Goal: Task Accomplishment & Management: Complete application form

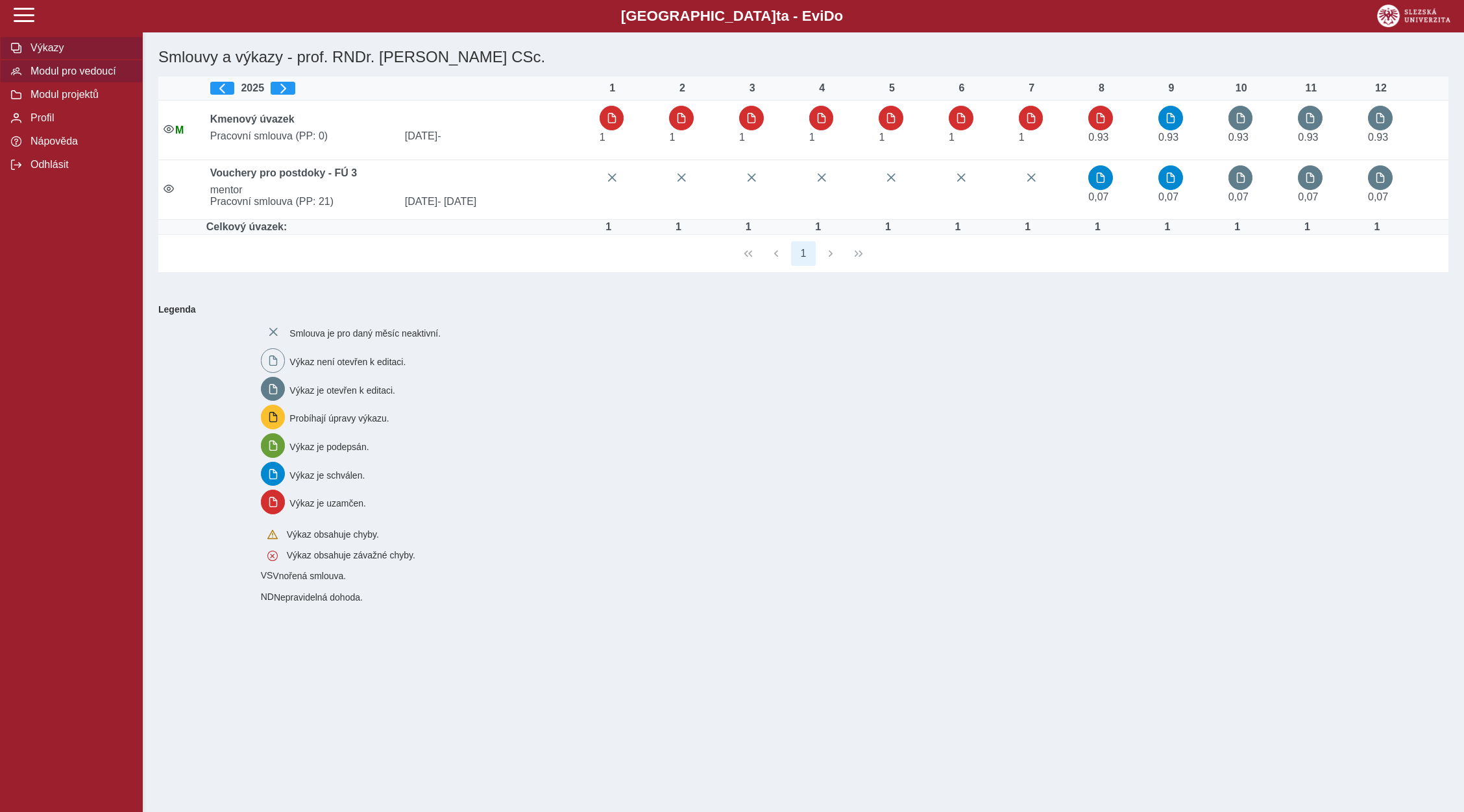
click at [50, 77] on span "Modul pro vedoucí" at bounding box center [79, 72] width 105 height 12
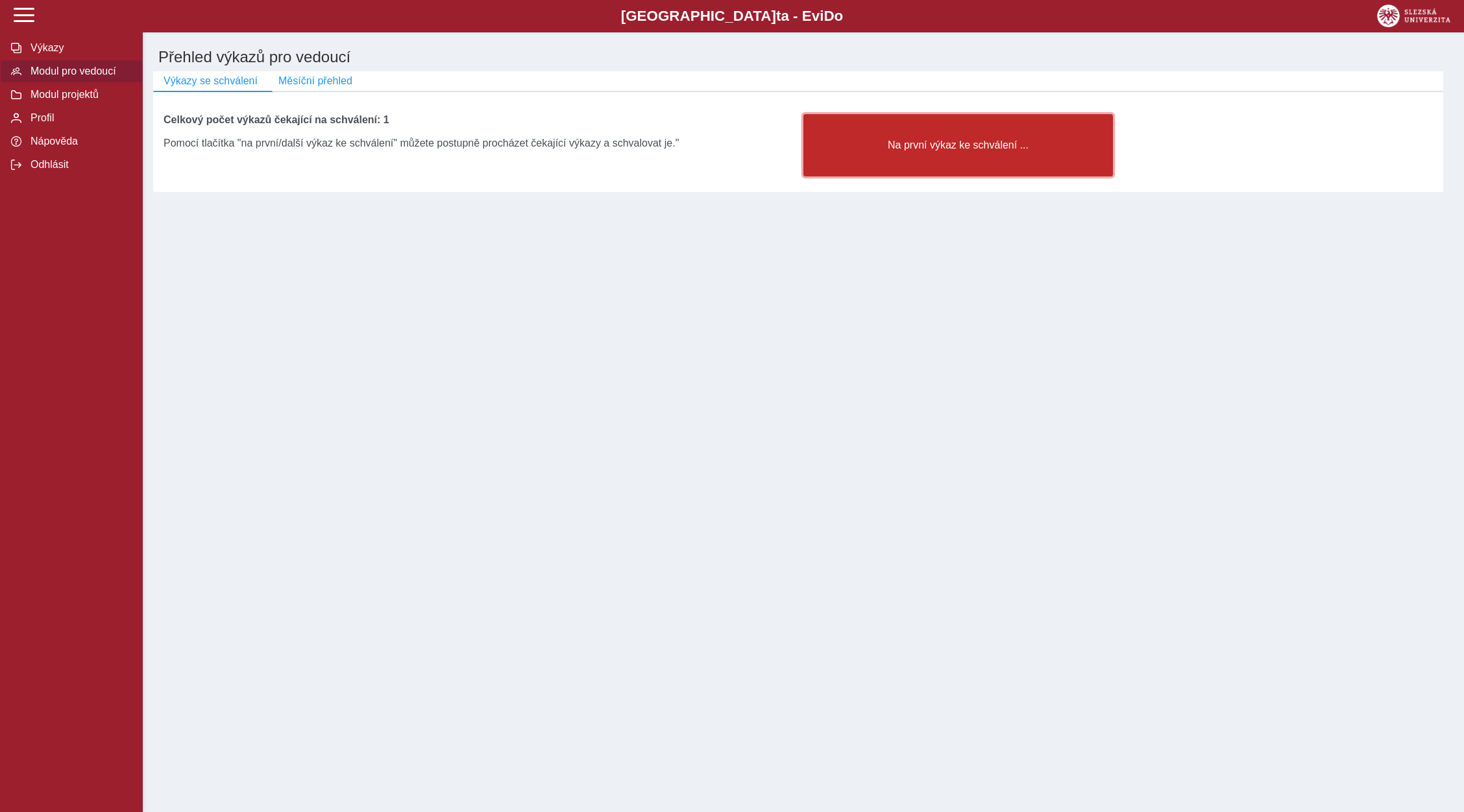
click at [992, 145] on span "Na první výkaz ke schválení ..." at bounding box center [958, 146] width 287 height 12
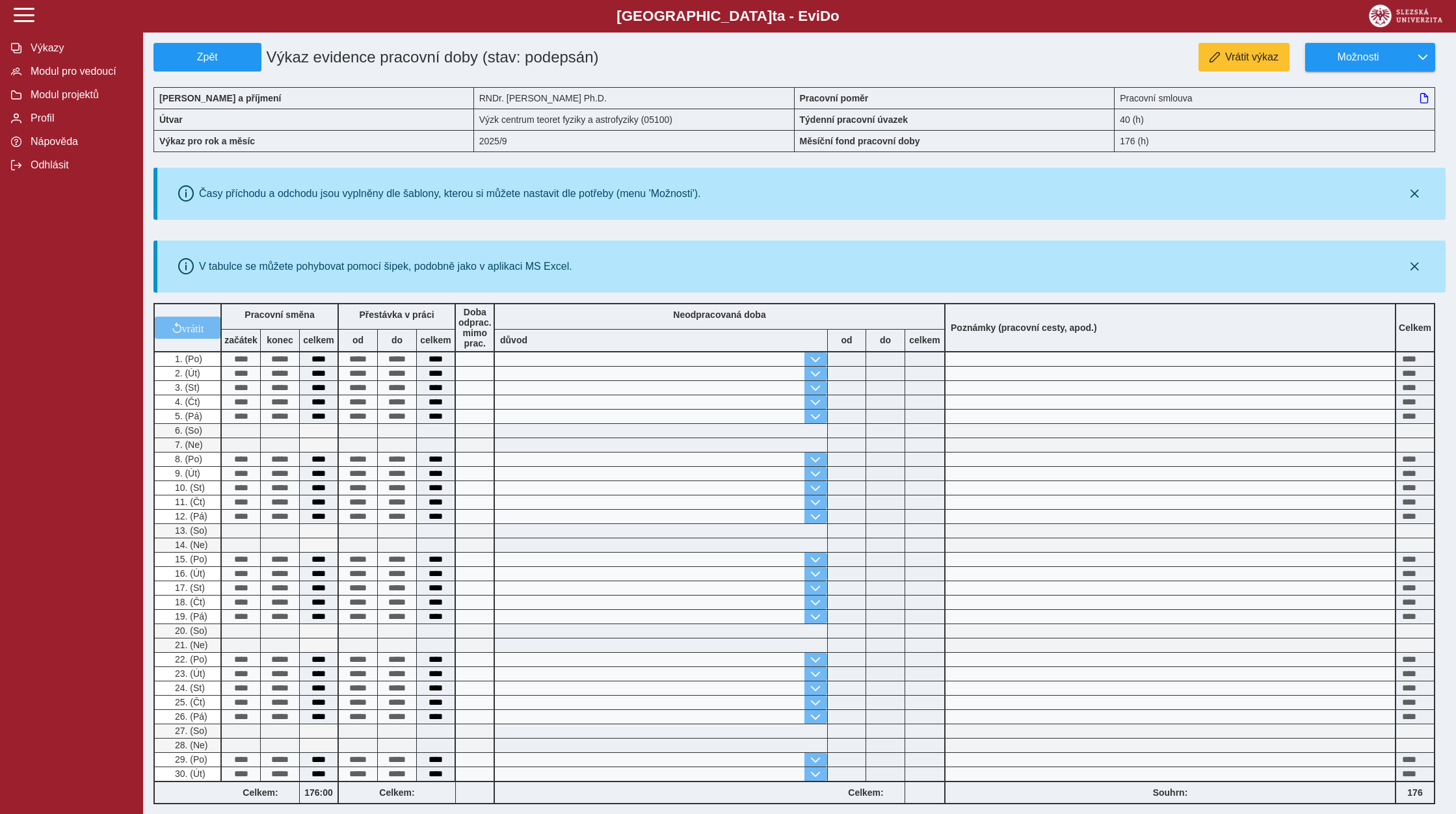
scroll to position [231, 0]
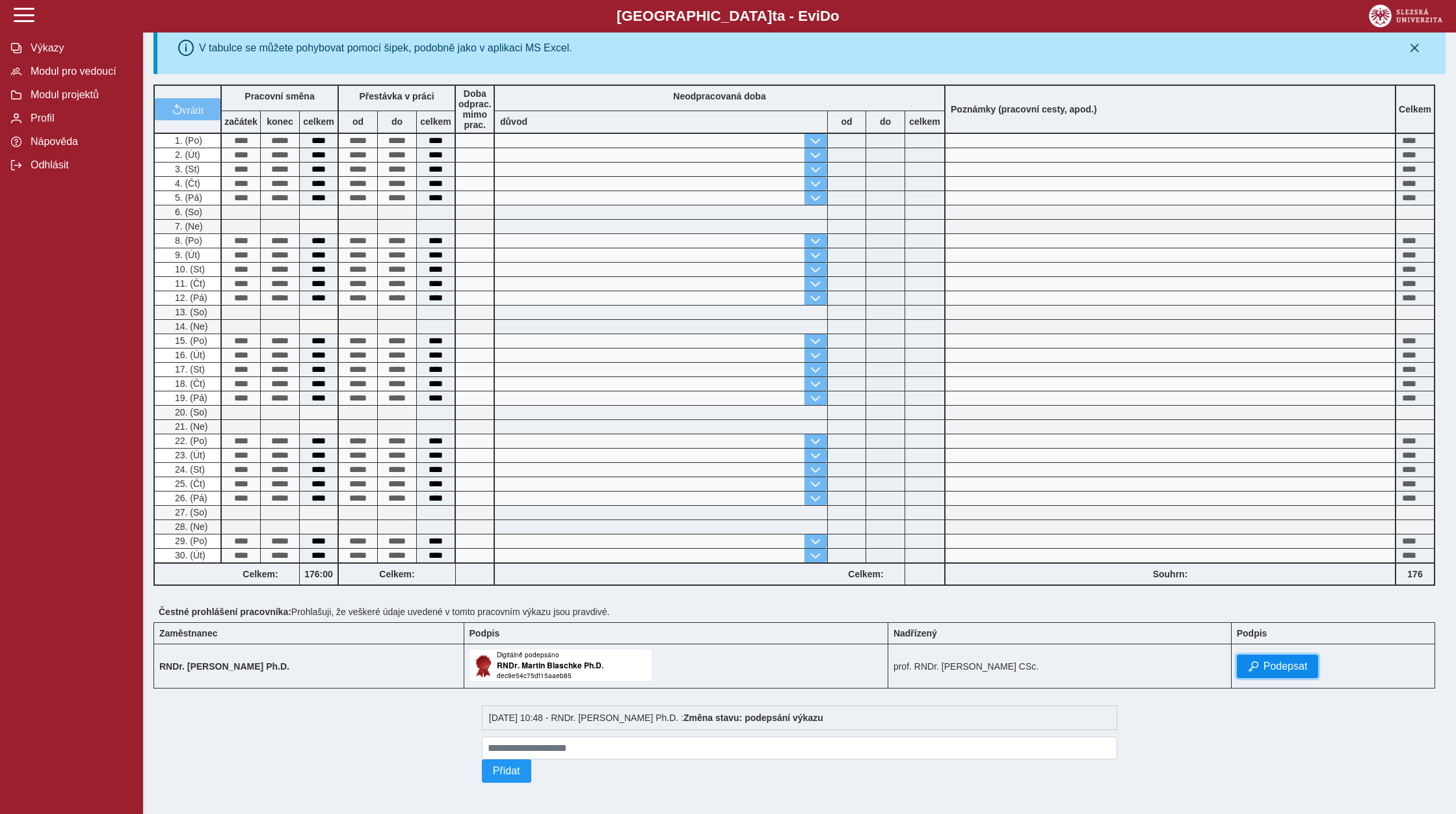
click at [1275, 661] on span "Podepsat" at bounding box center [1286, 667] width 44 height 12
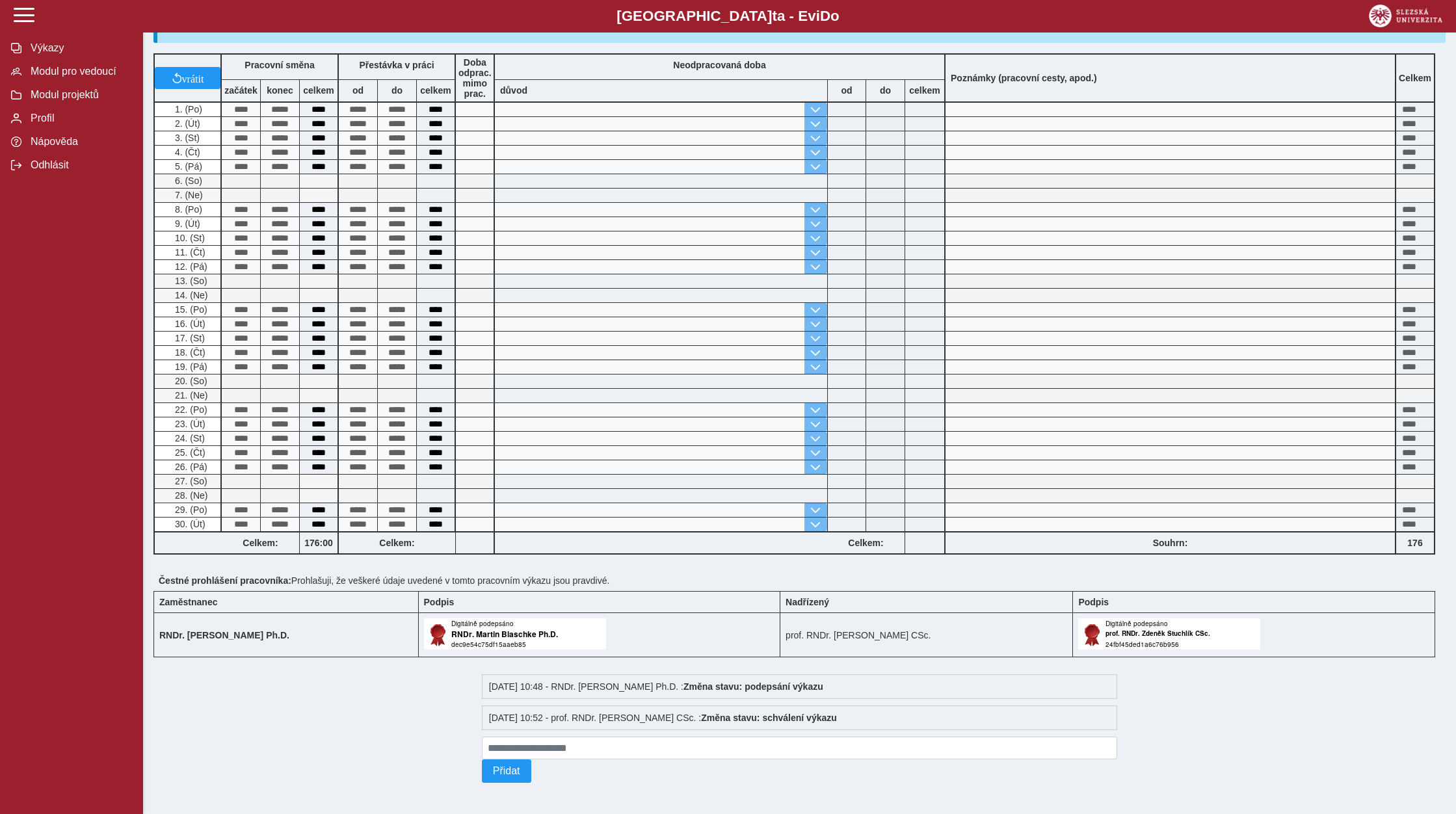
scroll to position [0, 0]
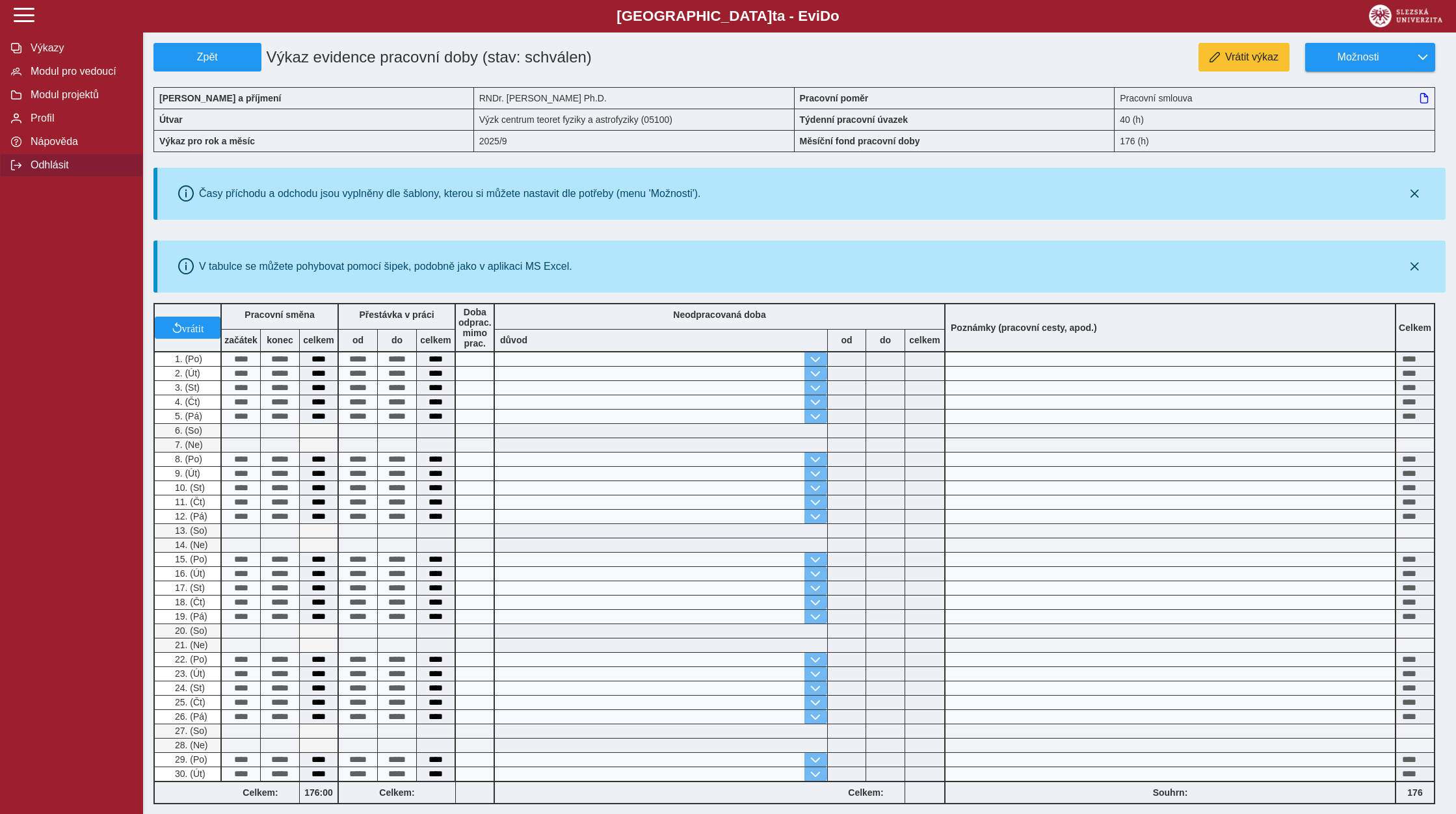
click at [58, 171] on span "Odhlásit" at bounding box center [79, 165] width 105 height 12
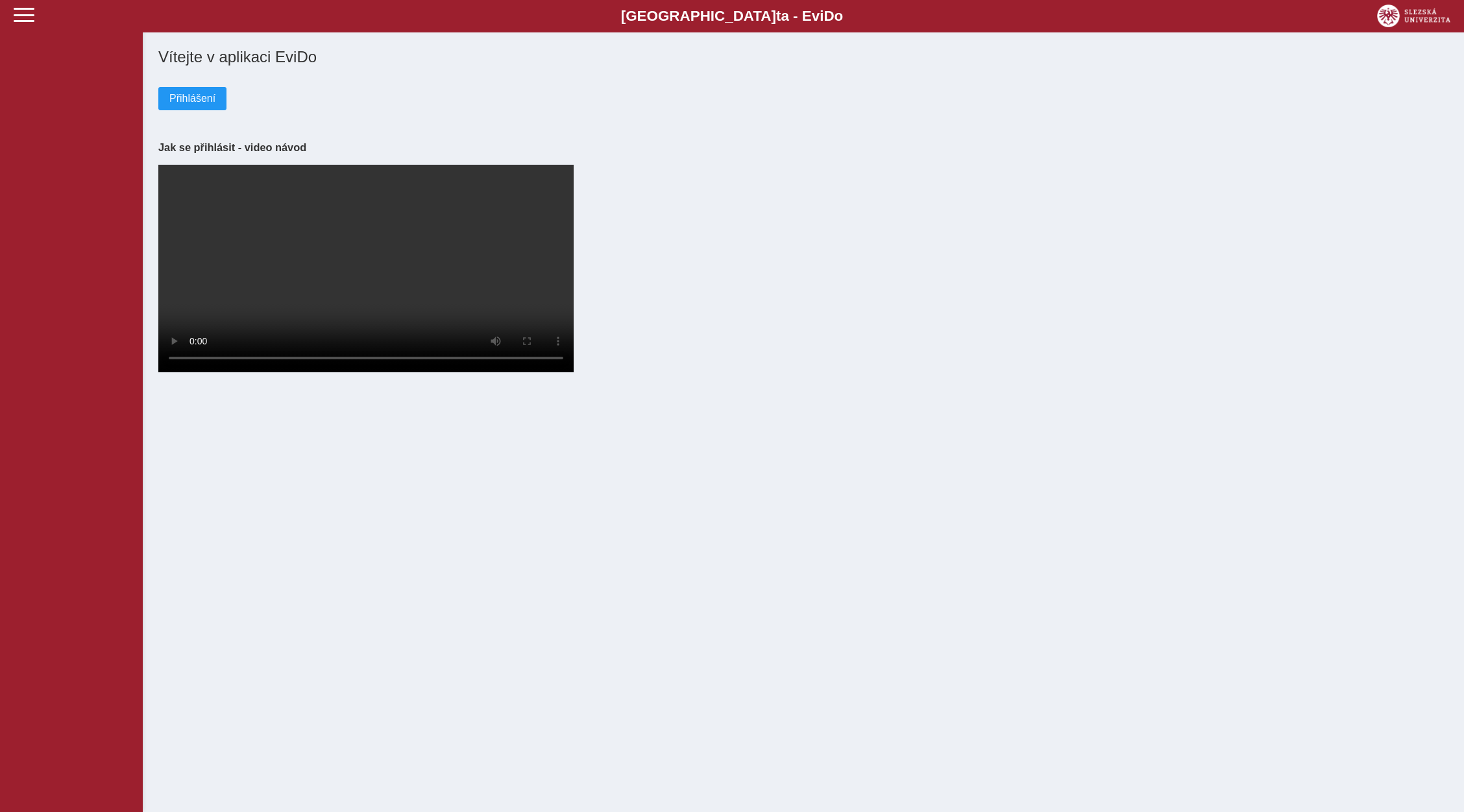
click at [194, 85] on div "Přihlášení" at bounding box center [803, 89] width 1290 height 44
click at [197, 90] on button "Přihlášení" at bounding box center [192, 99] width 68 height 24
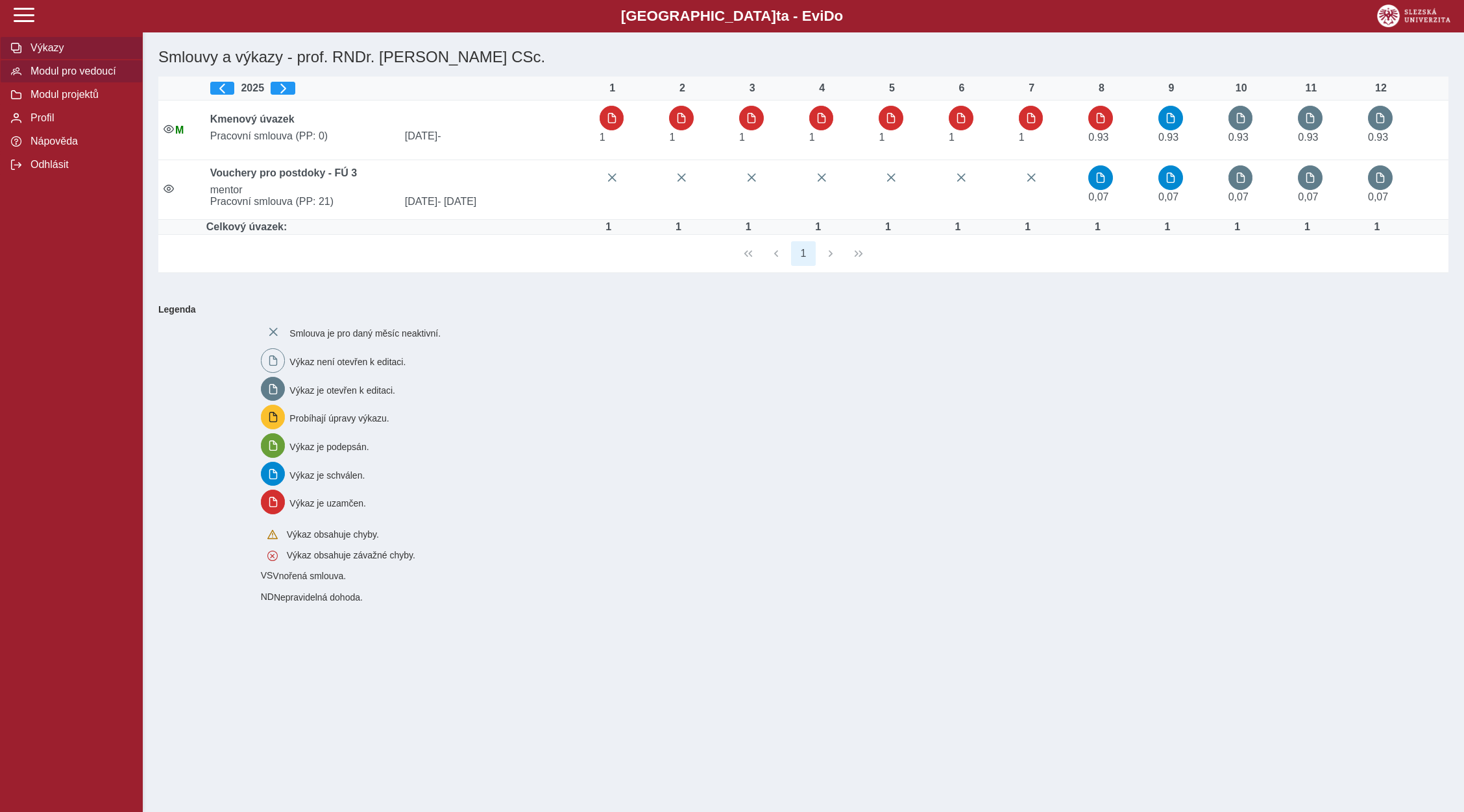
click at [60, 77] on span "Modul pro vedoucí" at bounding box center [79, 72] width 105 height 12
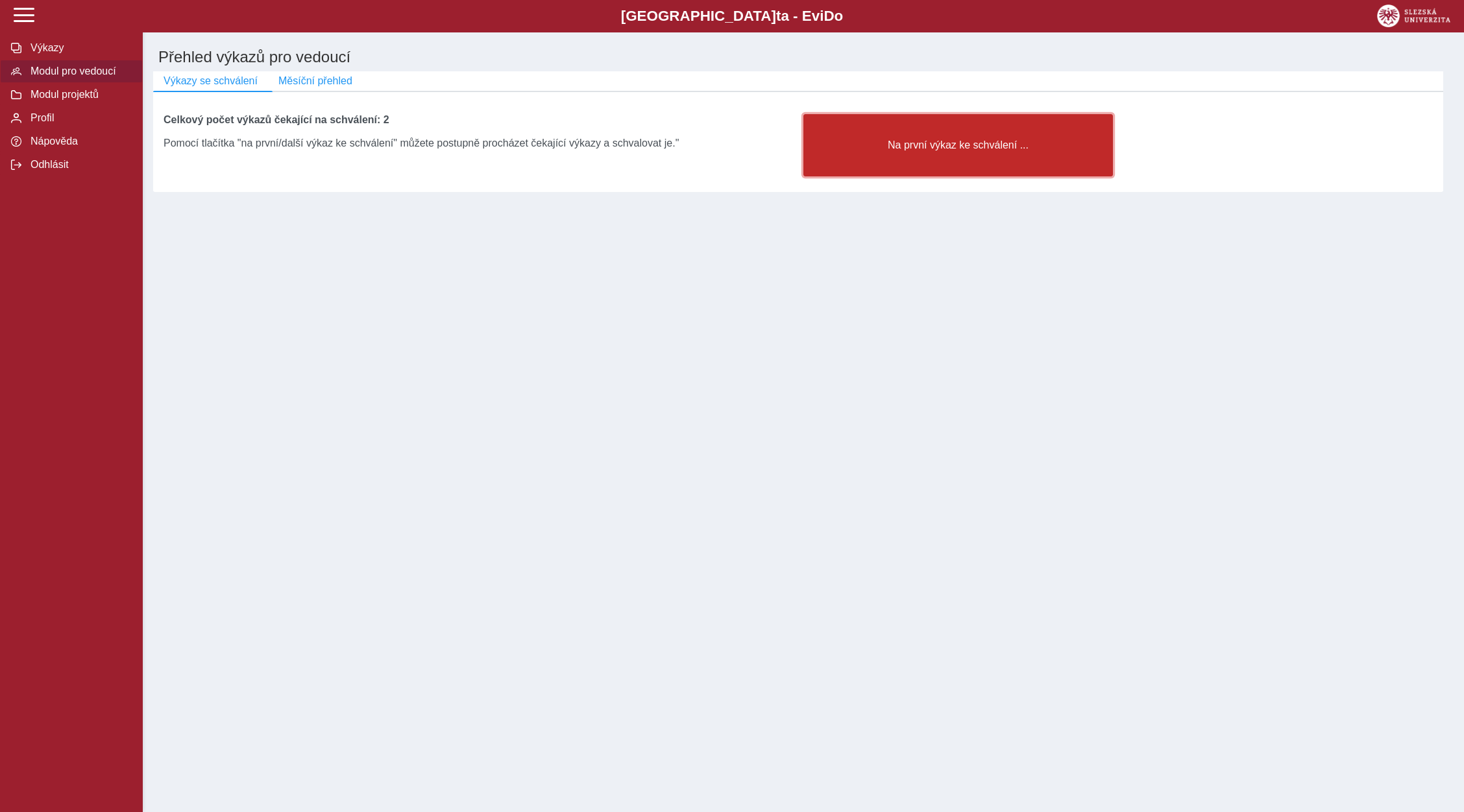
click at [1020, 141] on button "Na první výkaz ke schválení ..." at bounding box center [958, 146] width 310 height 62
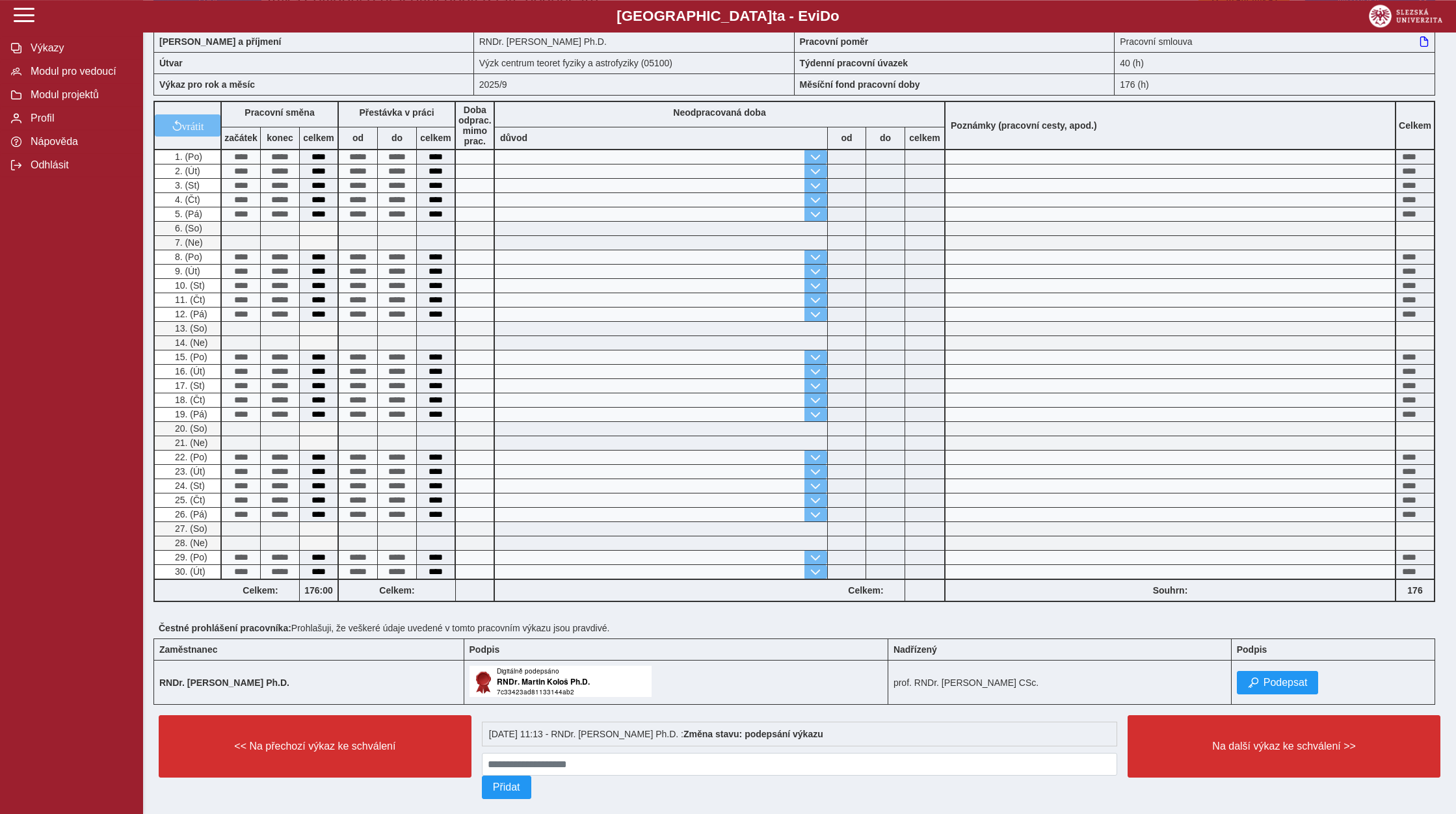
scroll to position [85, 0]
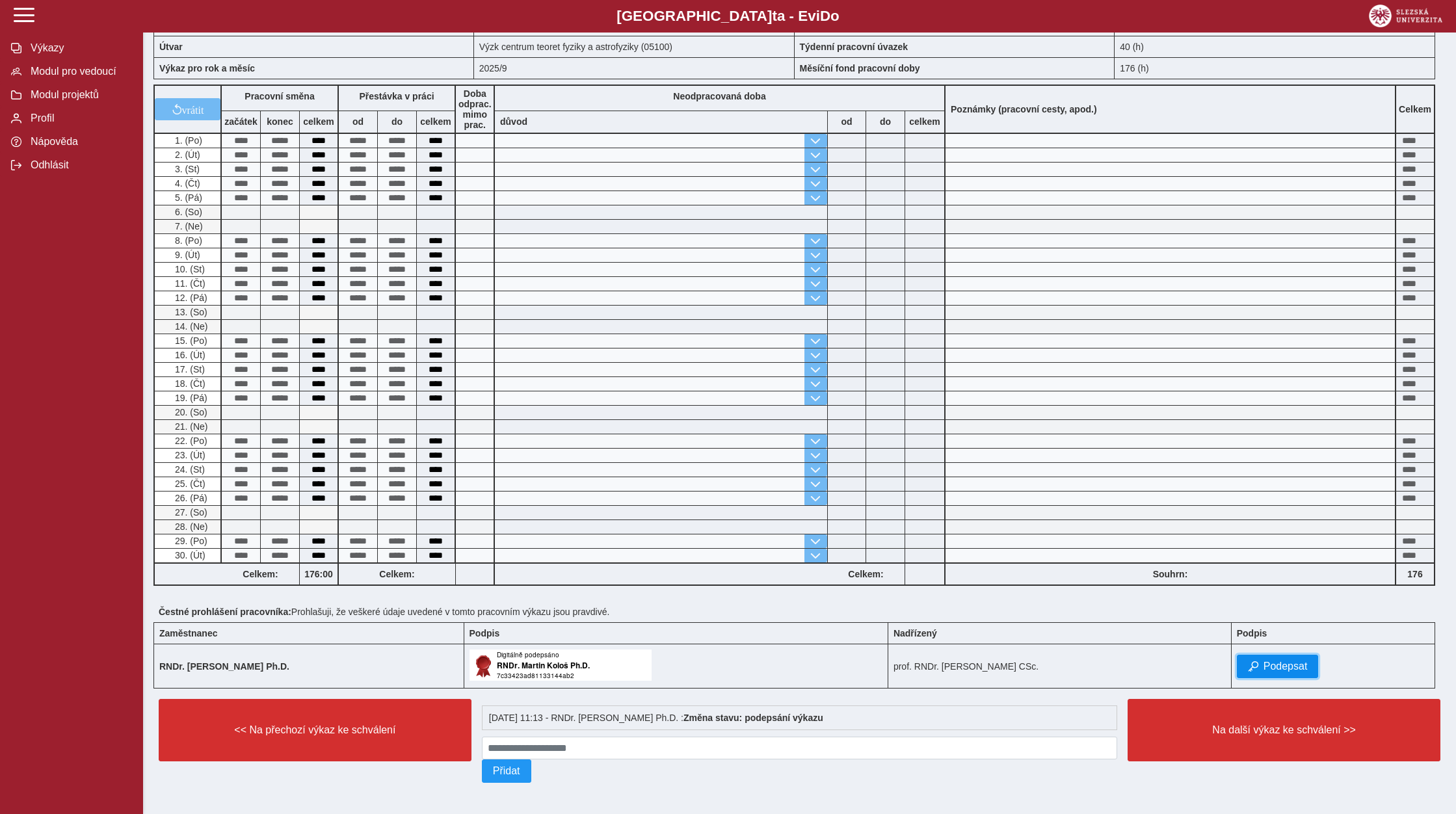
click at [1262, 655] on button "Podepsat" at bounding box center [1278, 667] width 82 height 24
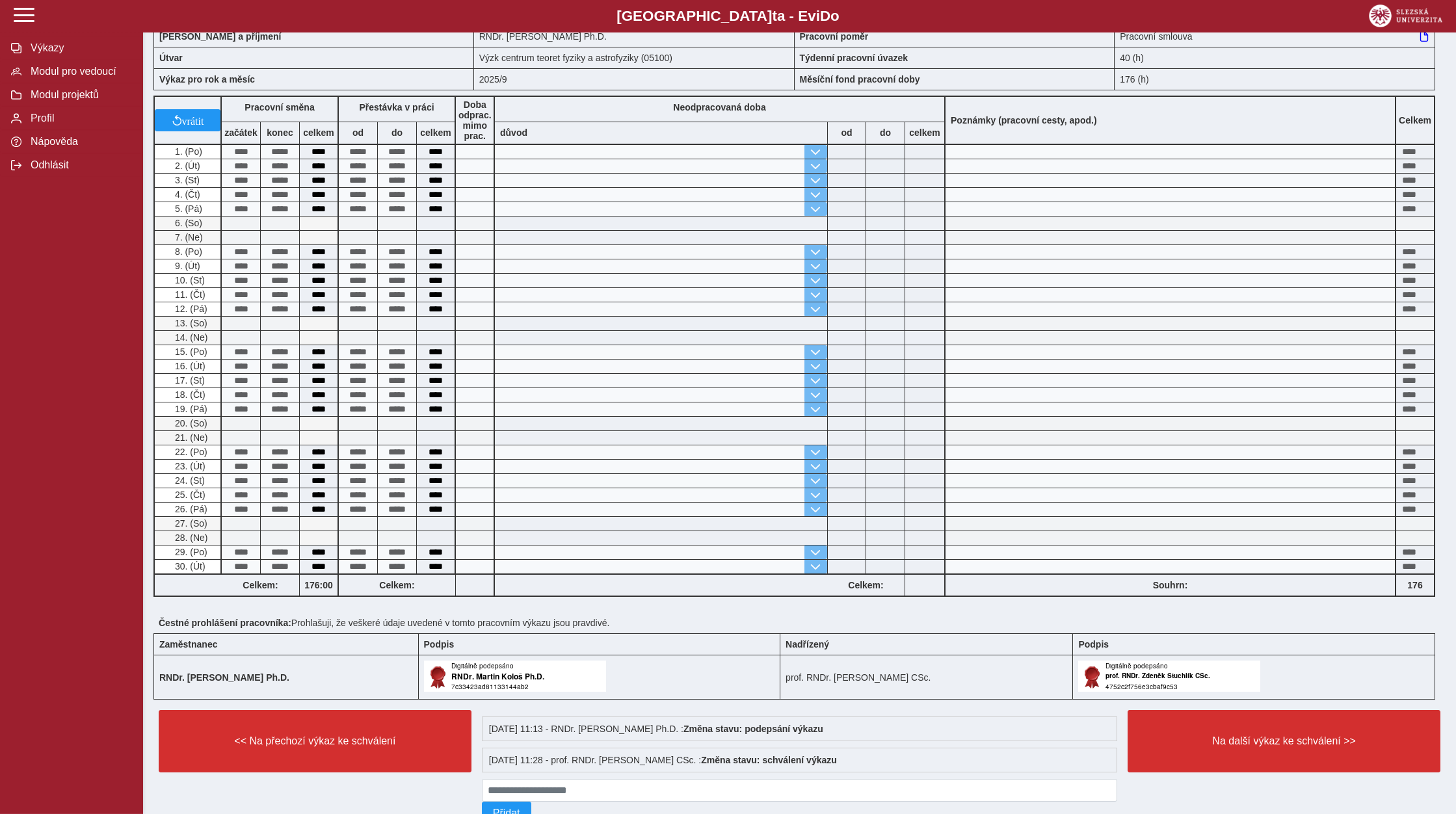
scroll to position [67, 0]
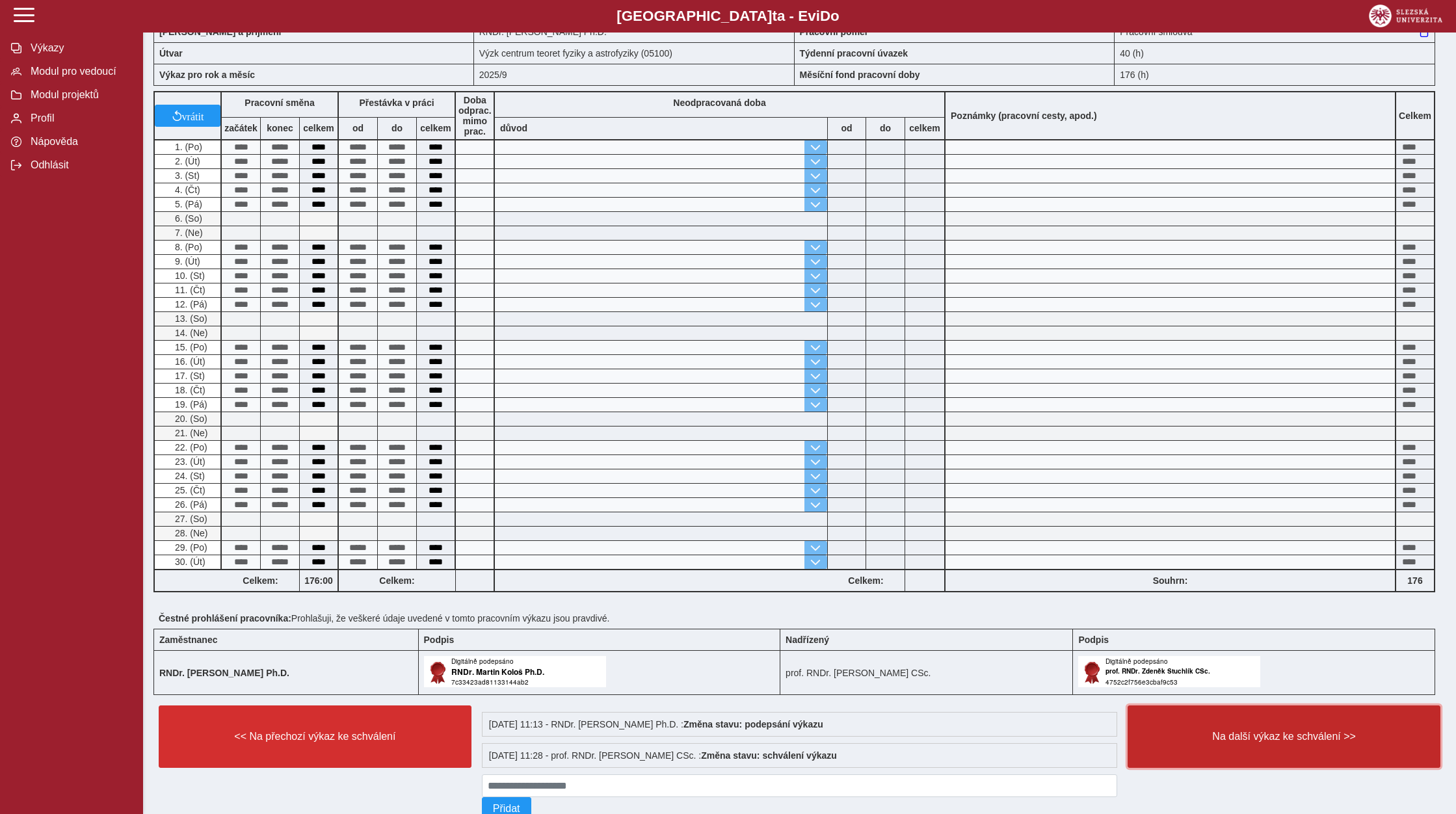
click at [1197, 758] on button "Na další výkaz ke schválení >>" at bounding box center [1284, 737] width 313 height 62
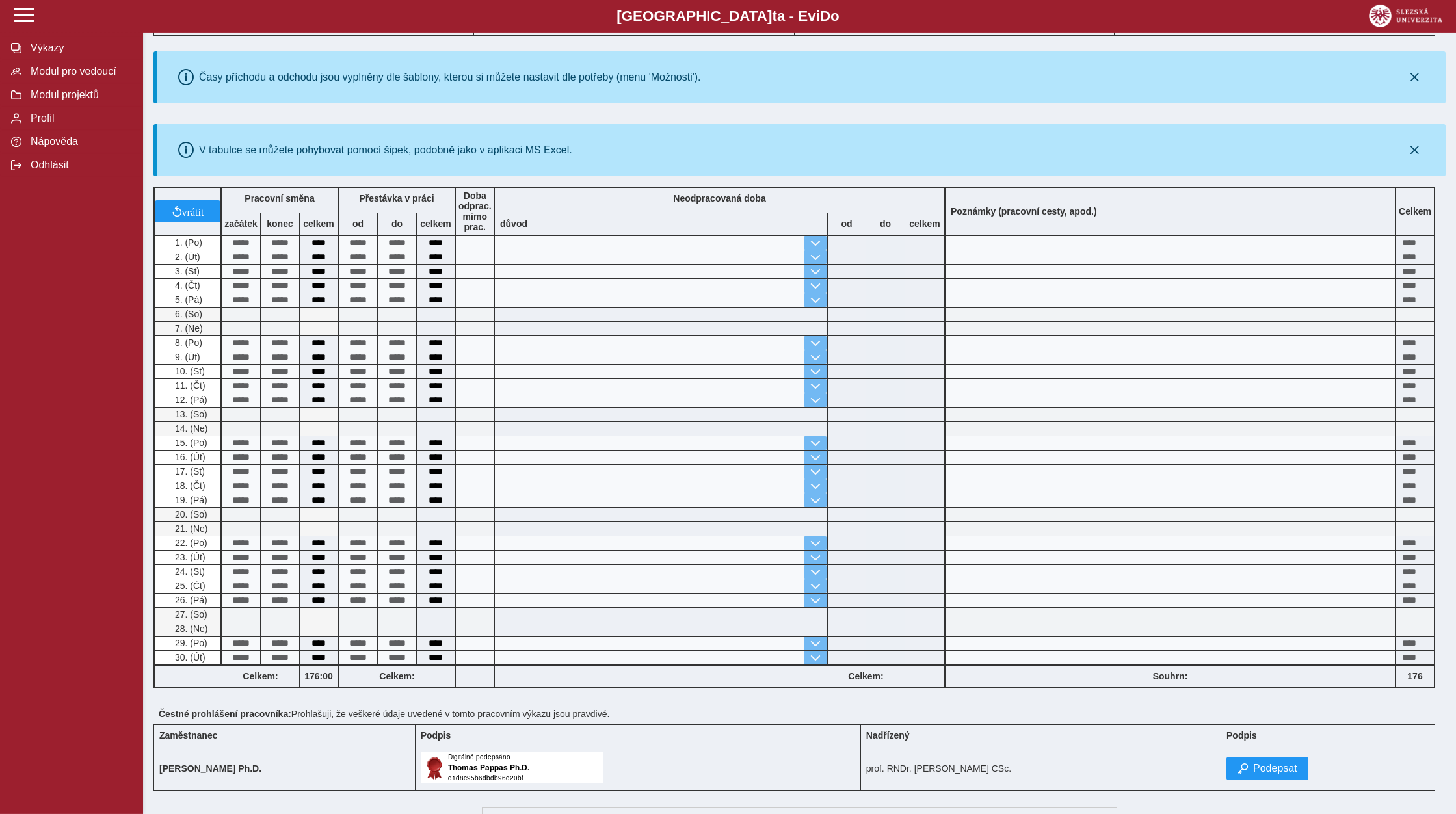
scroll to position [133, 0]
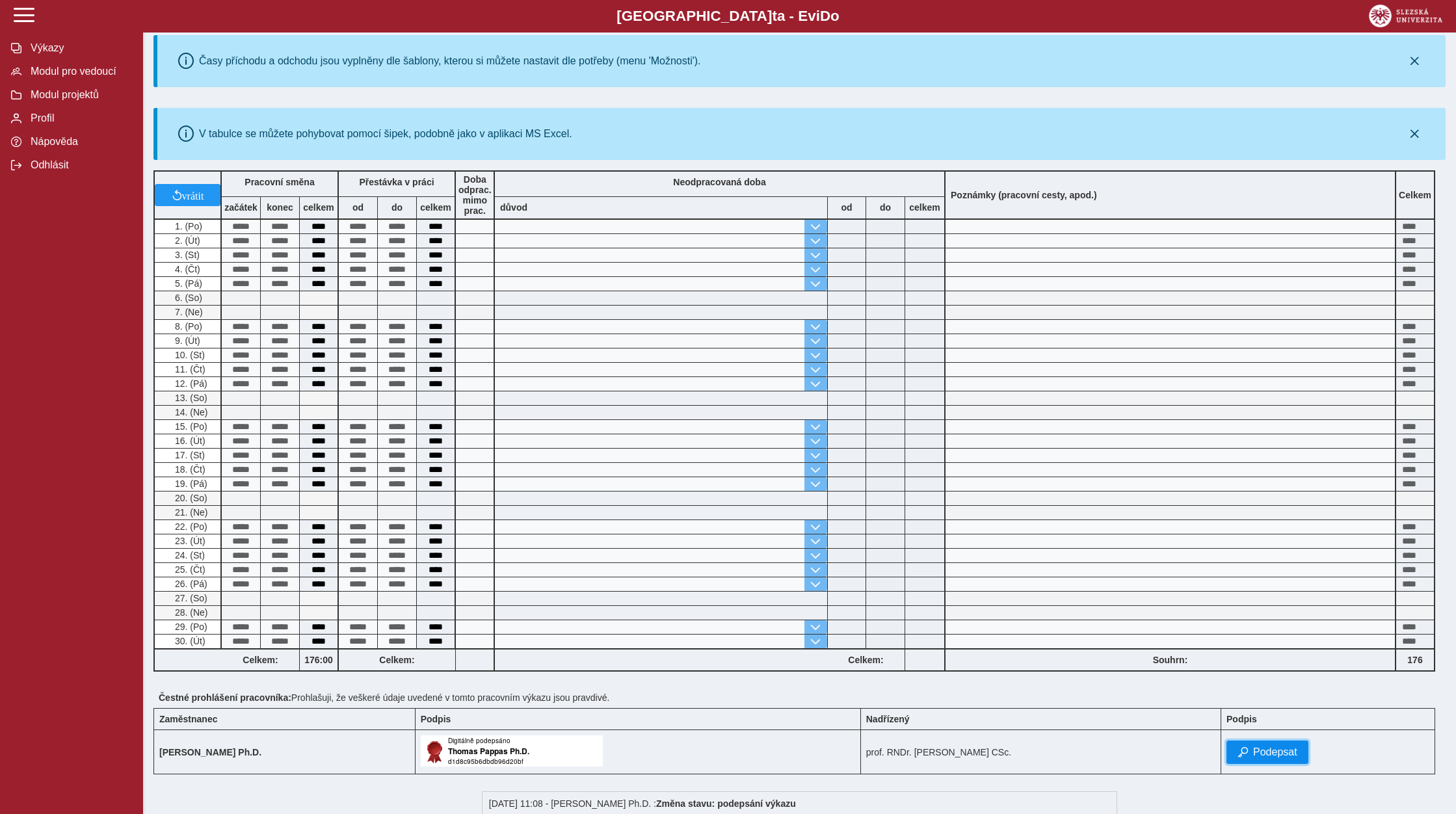
click at [1259, 758] on span "Podepsat" at bounding box center [1275, 753] width 44 height 12
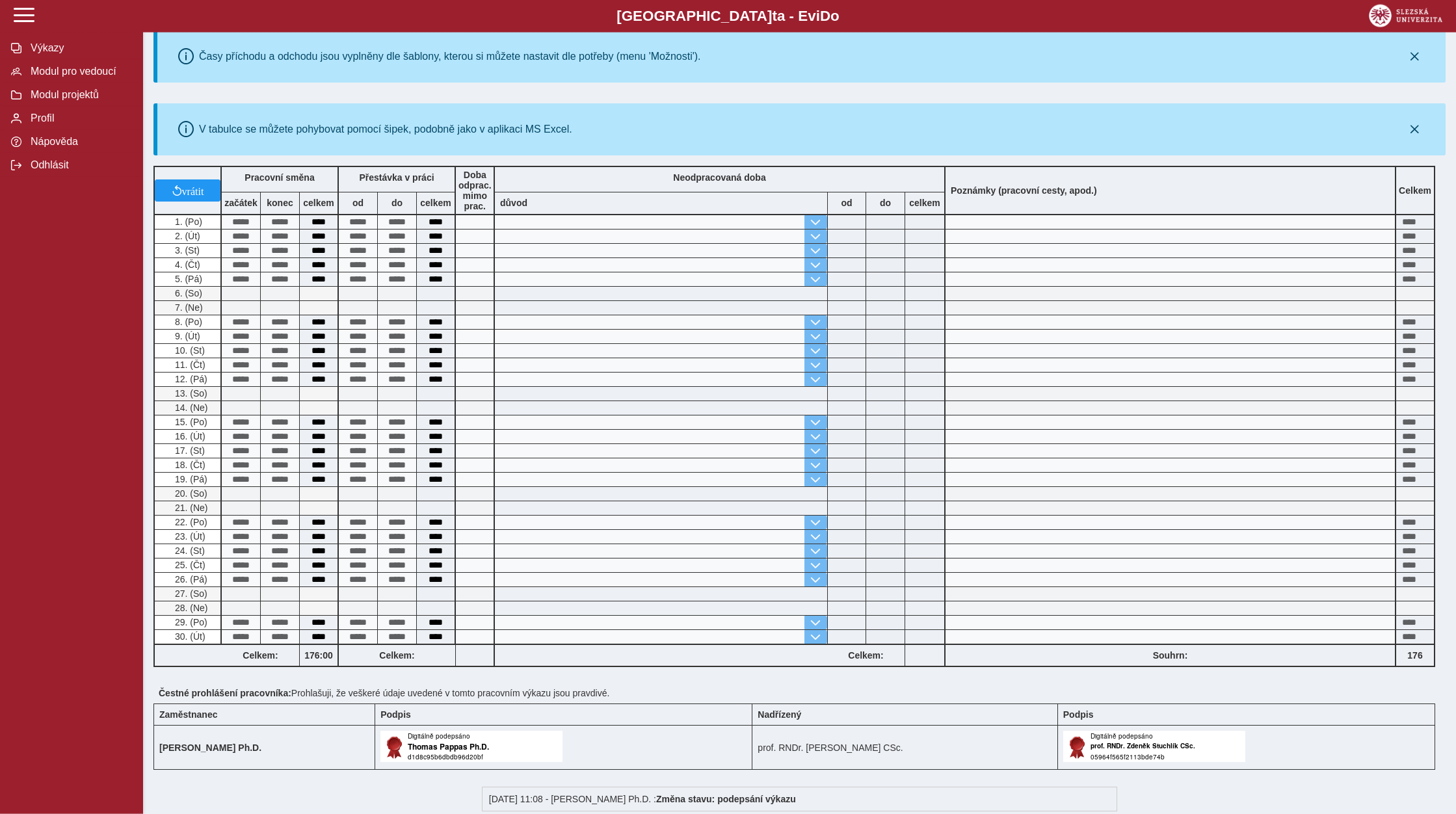
scroll to position [0, 0]
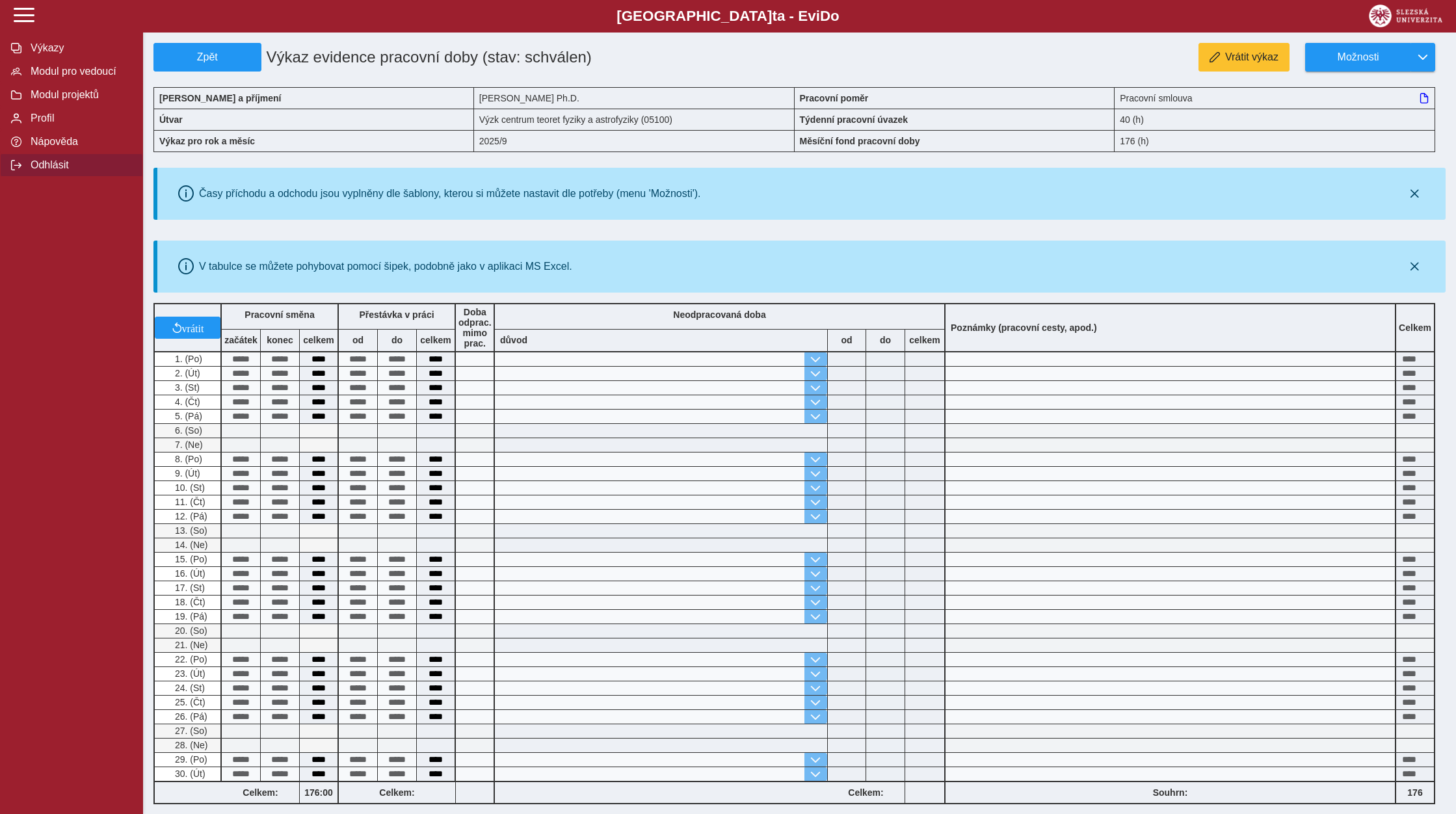
click at [40, 171] on span "Odhlásit" at bounding box center [79, 165] width 105 height 12
